Goal: Information Seeking & Learning: Learn about a topic

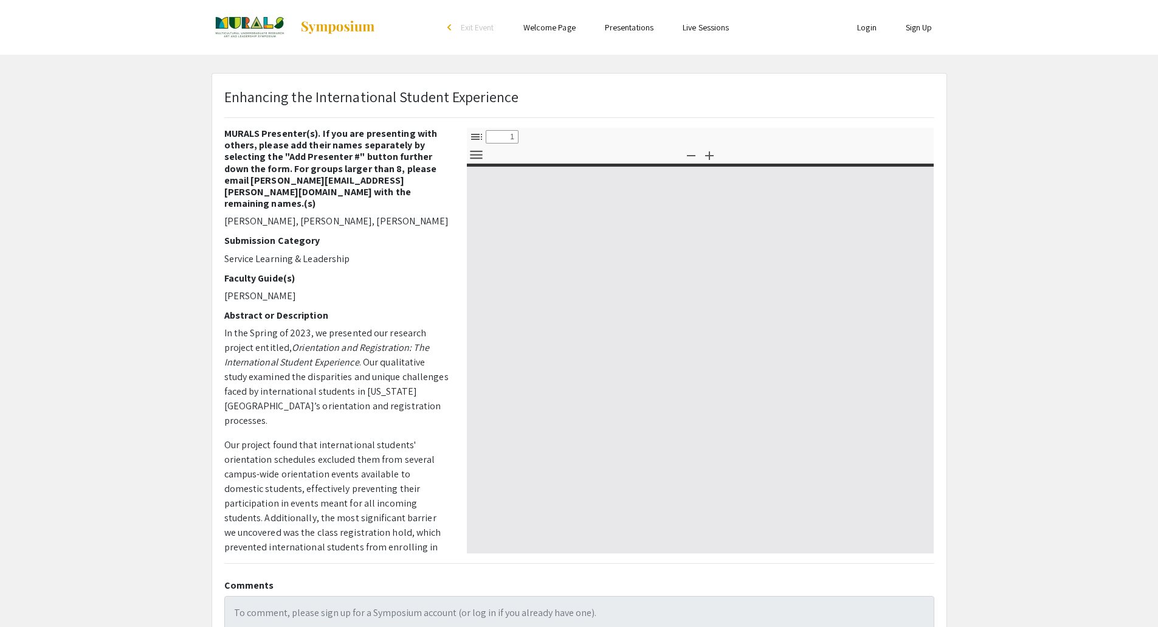
select select "custom"
type input "0"
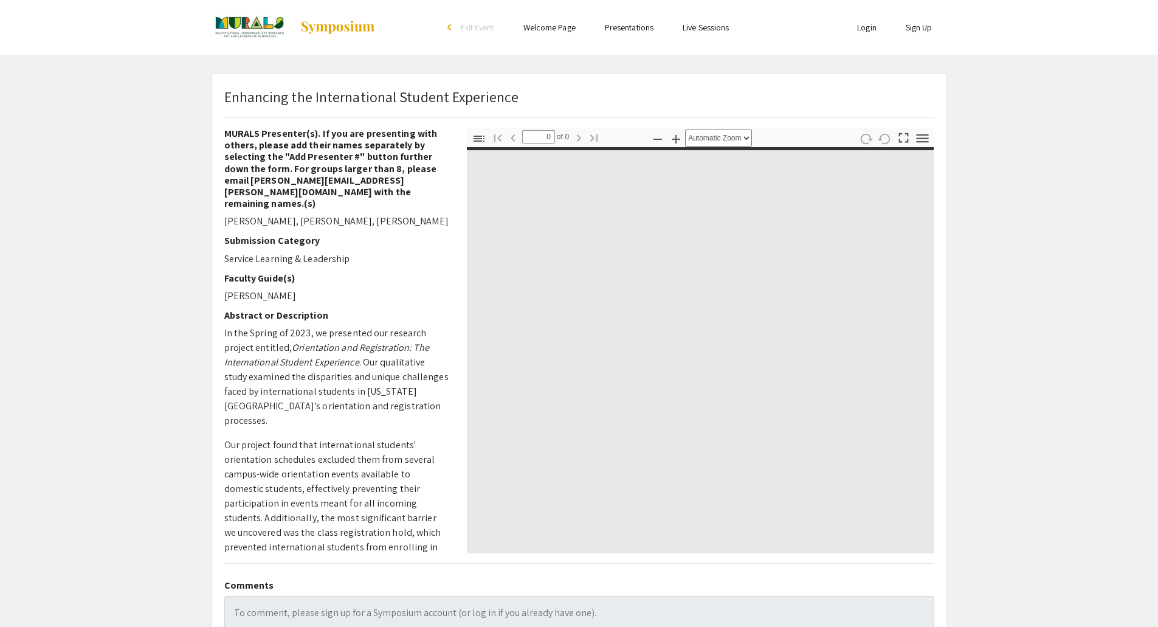
select select "custom"
type input "1"
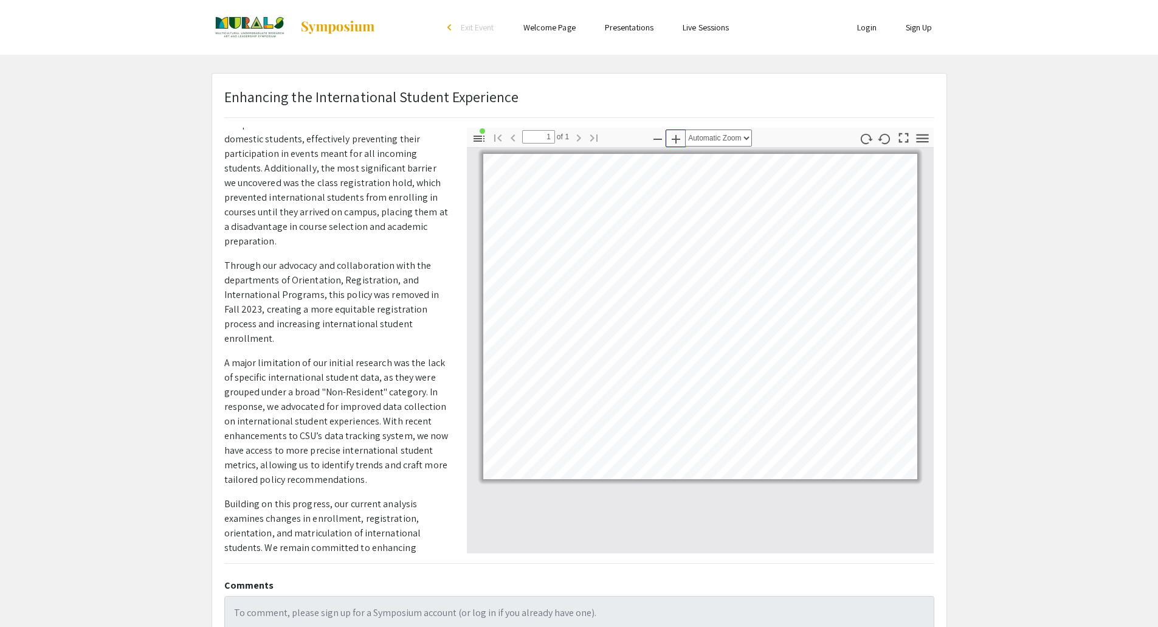
click at [680, 139] on icon "button" at bounding box center [676, 139] width 9 height 9
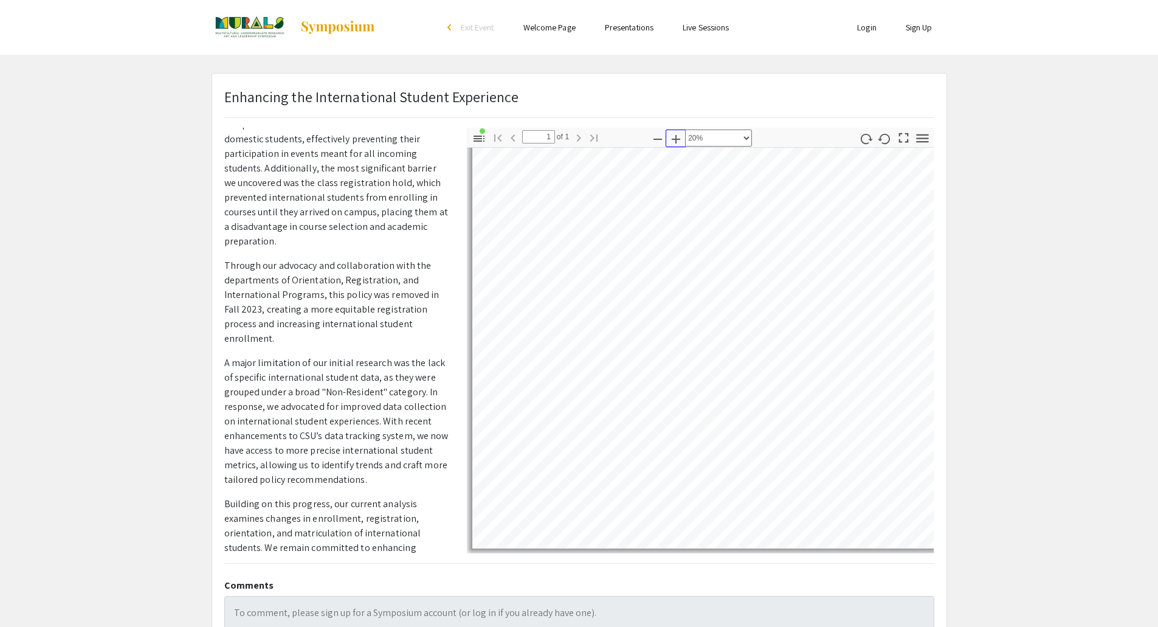
scroll to position [35, 0]
click at [655, 137] on icon "button" at bounding box center [657, 139] width 15 height 15
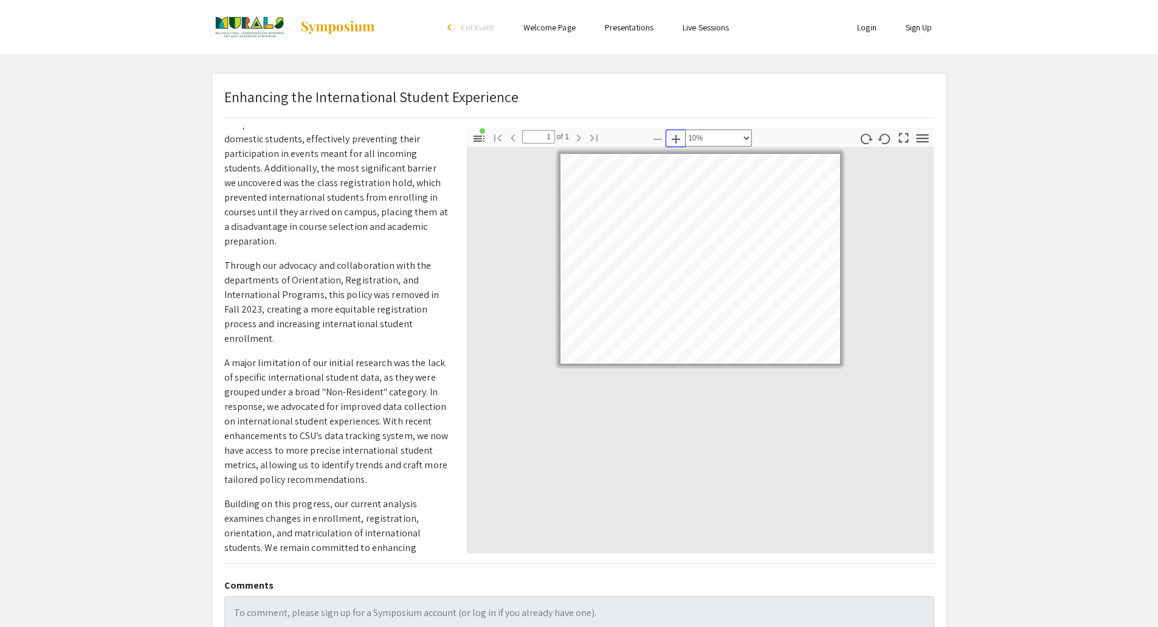
click at [678, 136] on icon "button" at bounding box center [676, 139] width 15 height 15
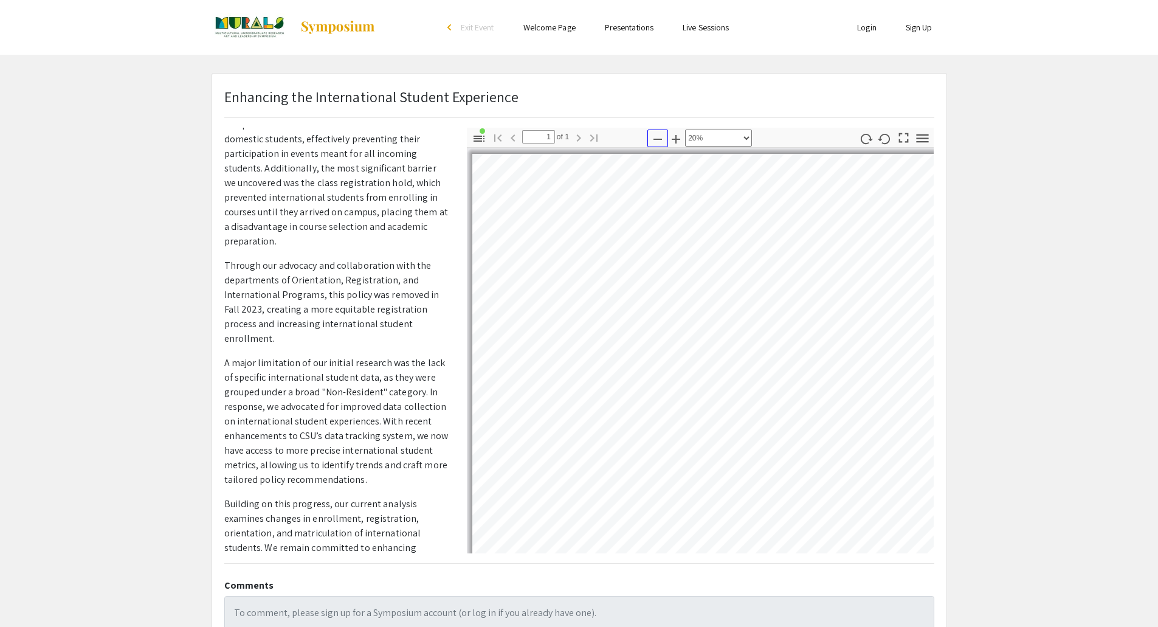
click at [655, 139] on icon "button" at bounding box center [658, 139] width 9 height 1
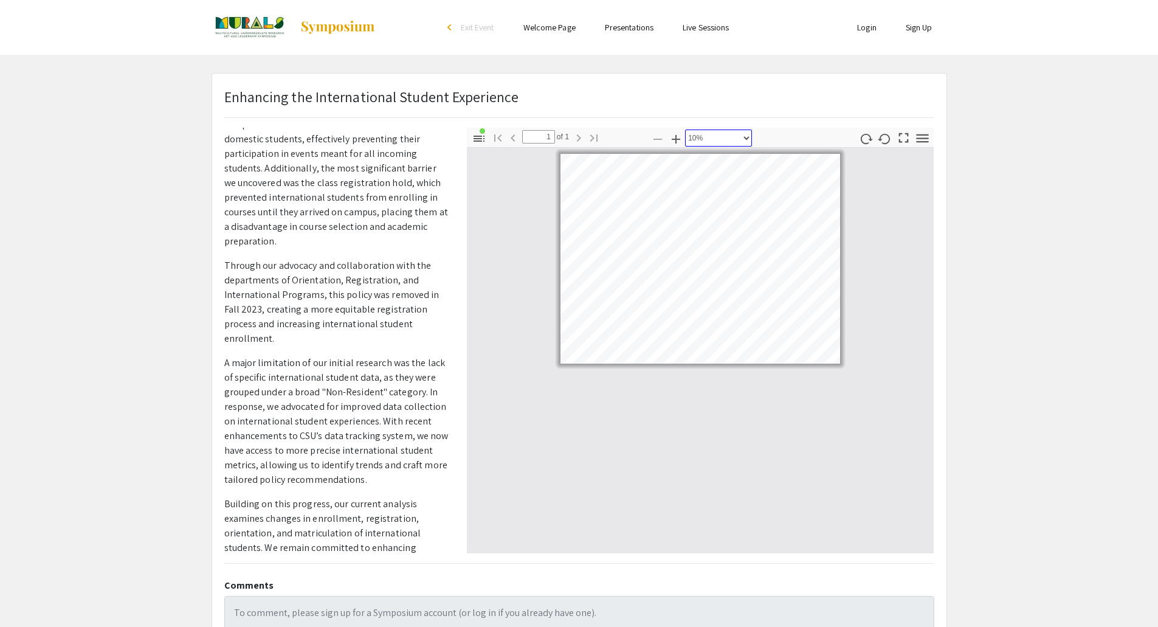
click at [744, 135] on select "Automatic Zoom Actual Size Page Fit Page Width 50% 100% 125% 150% 200% 300% 400…" at bounding box center [718, 137] width 67 height 17
click at [685, 129] on select "Automatic Zoom Actual Size Page Fit Page Width 50% 100% 125% 150% 200% 300% 400…" at bounding box center [718, 137] width 67 height 17
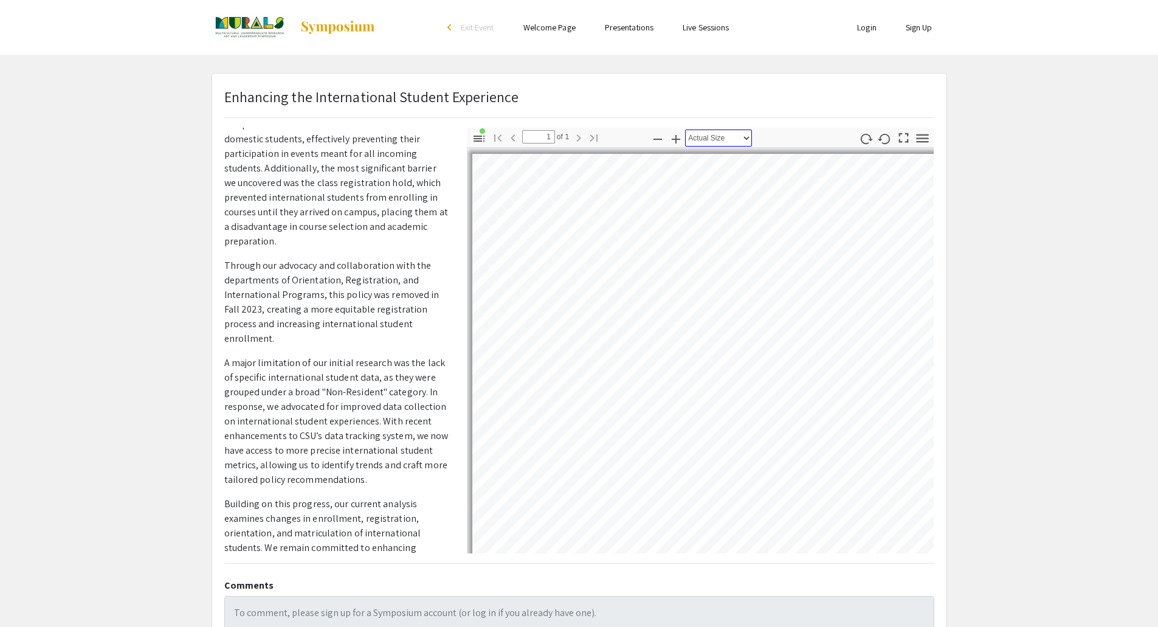
click at [745, 137] on select "Automatic Zoom Actual Size Page Fit Page Width 50% 100% 125% 150% 200% 300% 400…" at bounding box center [718, 137] width 67 height 17
select select "page-fit"
click at [685, 129] on select "Automatic Zoom Actual Size Page Fit Page Width 50% 100% 125% 150% 200% 300% 400…" at bounding box center [718, 137] width 67 height 17
